Goal: Information Seeking & Learning: Learn about a topic

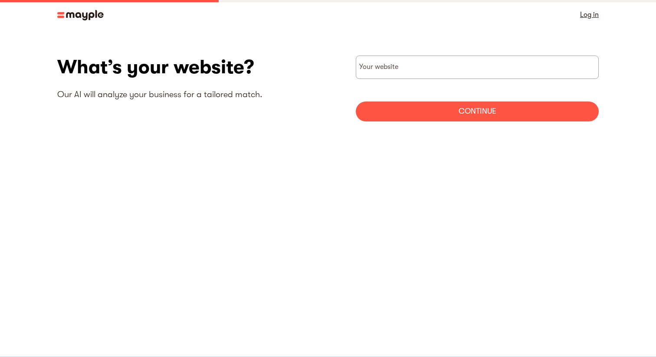
click at [83, 13] on img at bounding box center [80, 15] width 46 height 10
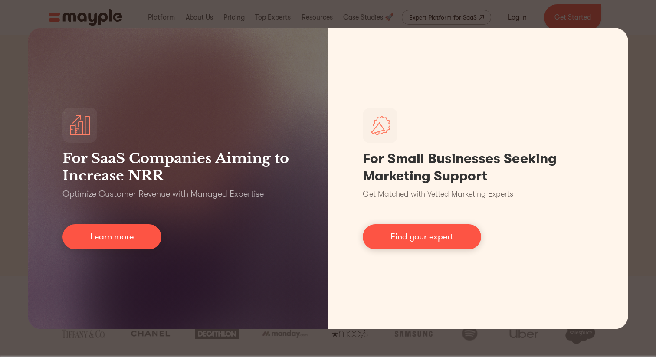
click at [500, 11] on div "For SaaS Companies Aiming to Increase NRR Optimize Customer Revenue with Manage…" at bounding box center [328, 178] width 656 height 357
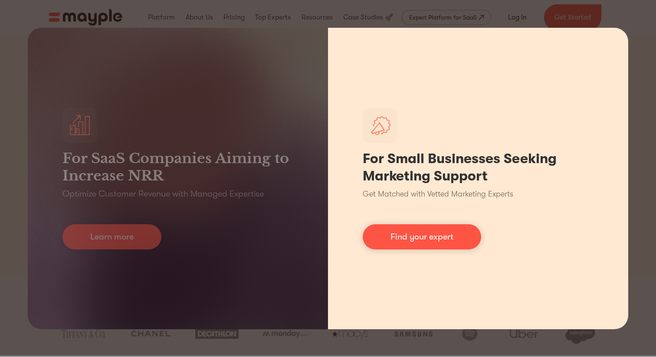
click at [525, 45] on div "For Small Businesses Seeking Marketing Support Get Matched with Vetted Marketin…" at bounding box center [478, 178] width 300 height 301
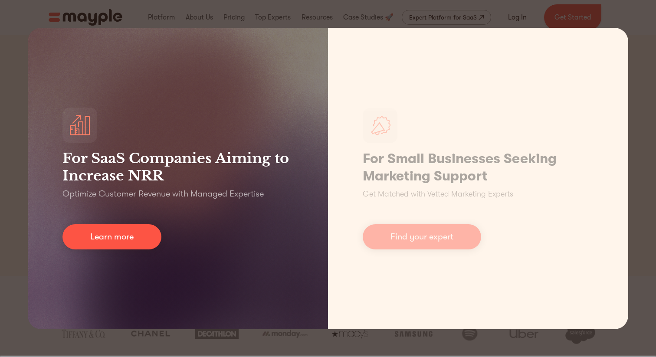
click at [58, 144] on div "For SaaS Companies Aiming to Increase NRR Optimize Customer Revenue with Manage…" at bounding box center [178, 178] width 300 height 301
click at [119, 239] on link "Learn more" at bounding box center [111, 236] width 99 height 25
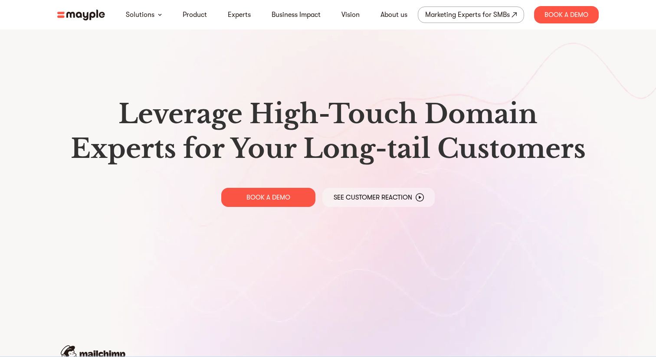
click at [76, 21] on nav "Solutions Product Experts Business Impact Vision About us Marketing Experts for…" at bounding box center [327, 14] width 555 height 29
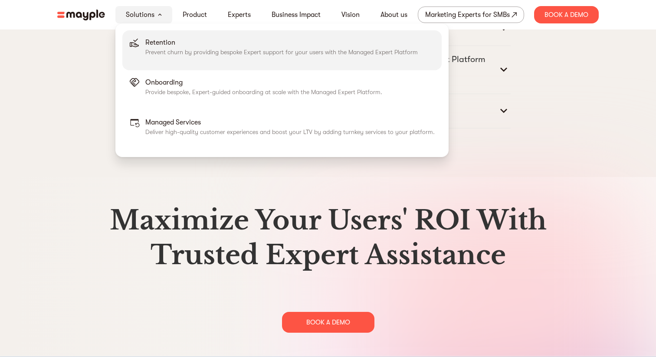
scroll to position [4461, 0]
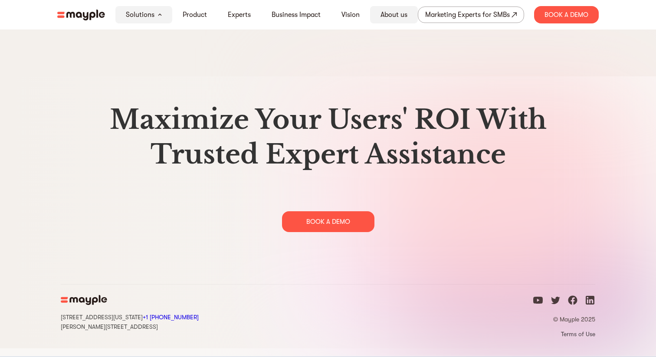
click at [401, 12] on link "About us" at bounding box center [393, 15] width 27 height 10
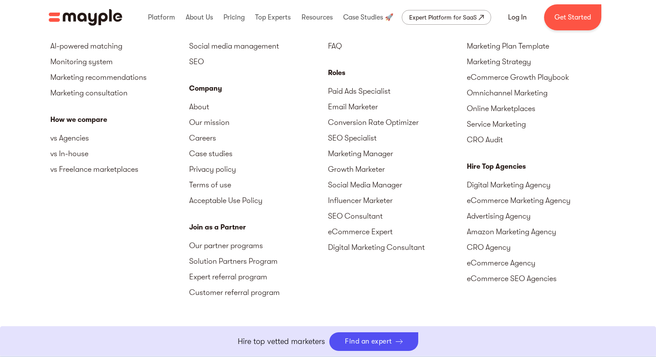
scroll to position [2174, 0]
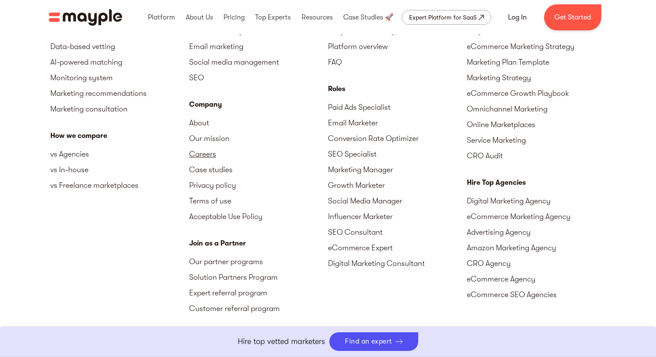
click at [198, 151] on link "Careers" at bounding box center [258, 154] width 139 height 16
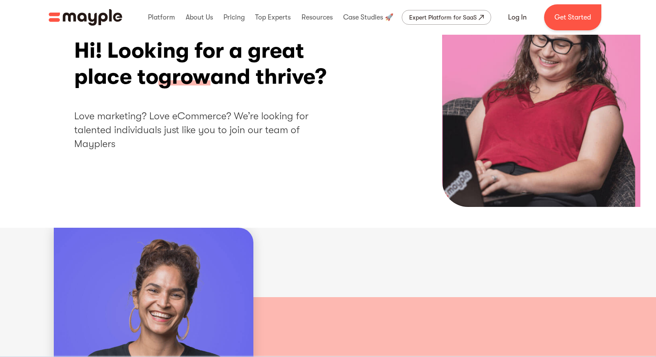
click at [202, 68] on span "grow" at bounding box center [184, 77] width 52 height 27
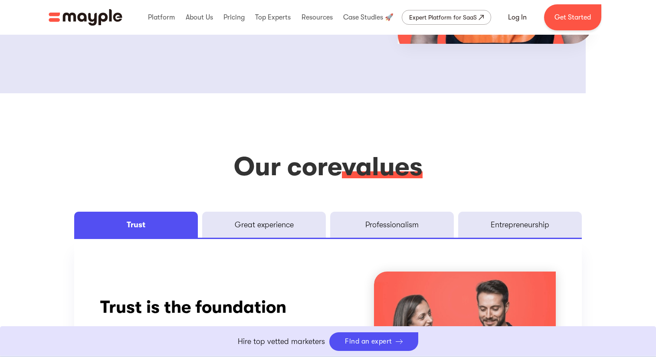
scroll to position [1179, 0]
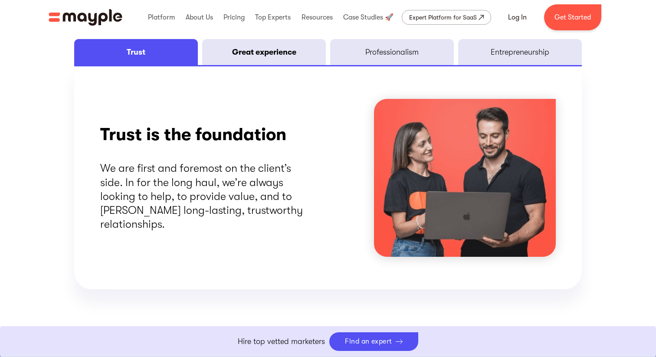
click at [234, 52] on div "Great experience" at bounding box center [264, 52] width 64 height 10
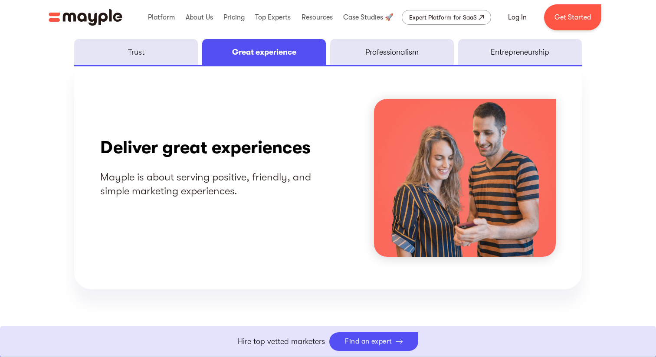
click at [382, 68] on div "Deliver great experiences Mayple is about serving positive, friendly, and simpl…" at bounding box center [327, 177] width 507 height 223
click at [382, 59] on link "Professionalism" at bounding box center [392, 52] width 124 height 26
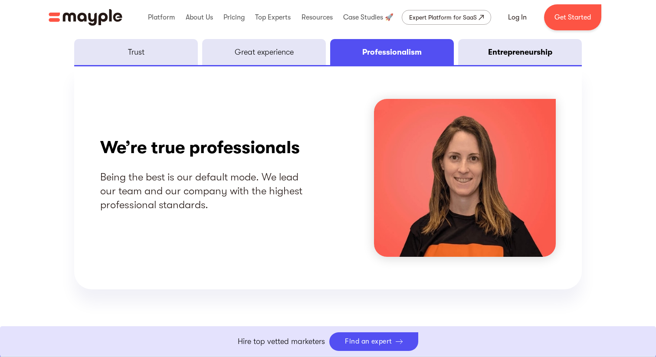
click at [472, 57] on link "Entrepreneurship" at bounding box center [520, 52] width 124 height 26
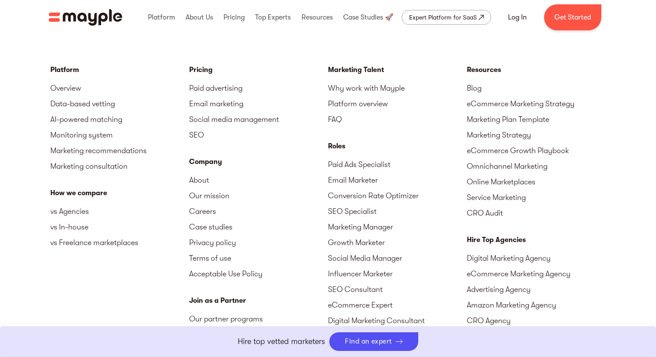
scroll to position [2218, 0]
